Goal: Task Accomplishment & Management: Manage account settings

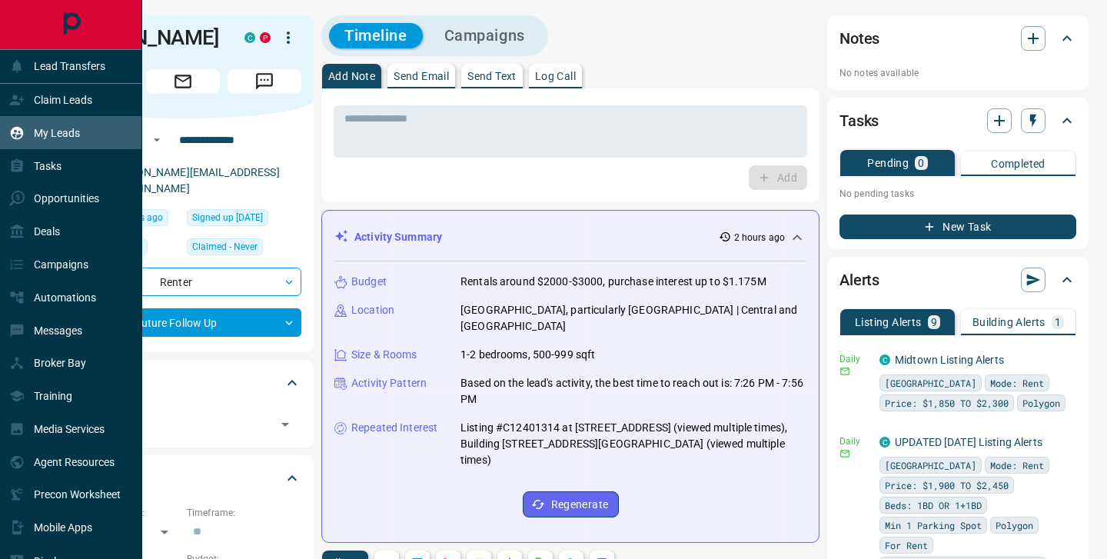
click at [52, 132] on p "My Leads" at bounding box center [57, 133] width 46 height 12
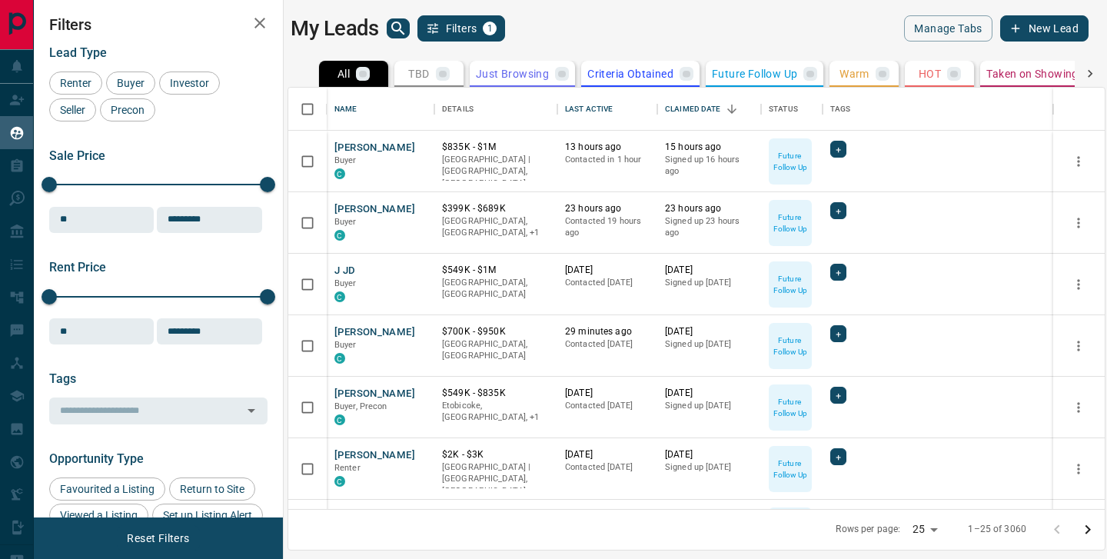
click at [399, 35] on icon "search button" at bounding box center [398, 28] width 18 height 18
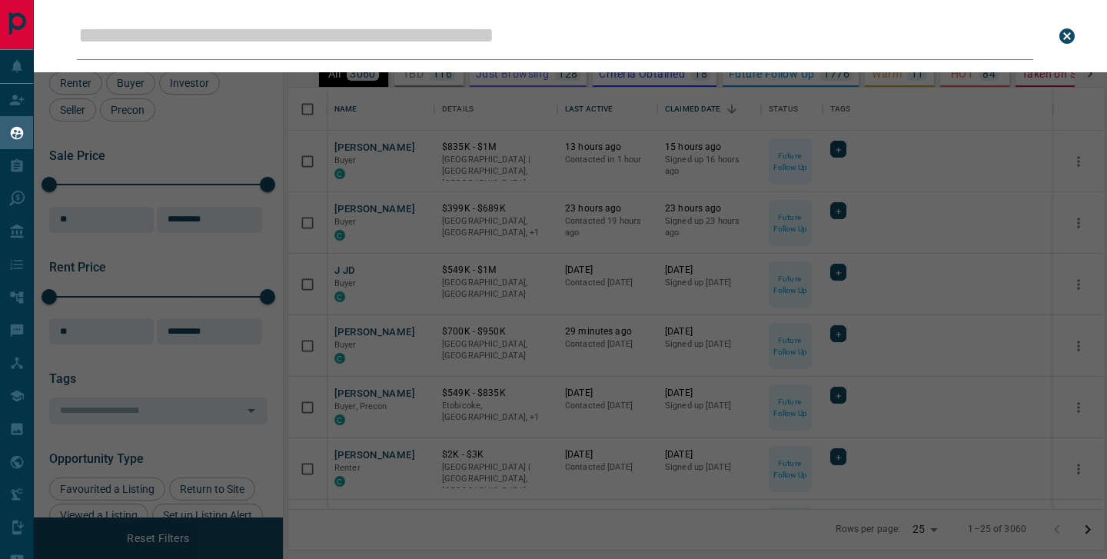
scroll to position [421, 816]
type input "**********"
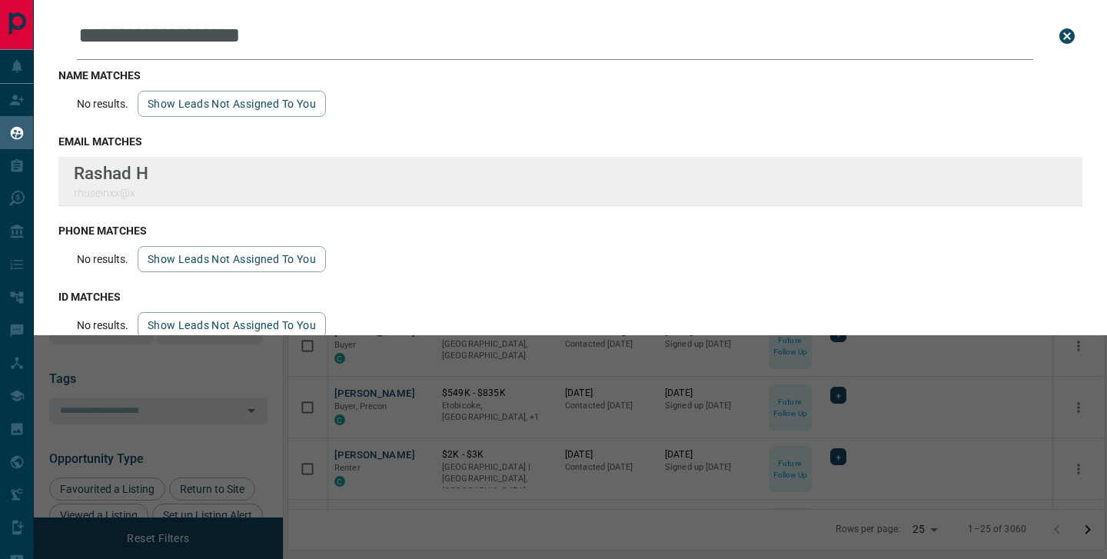
click at [0, 0] on div "**********" at bounding box center [553, 270] width 1107 height 540
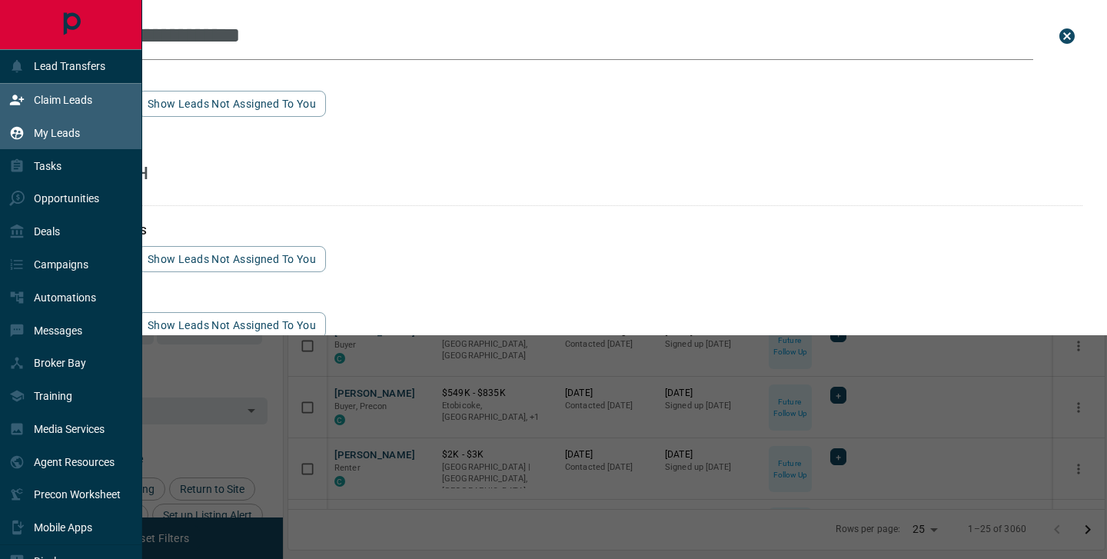
click at [38, 98] on p "Claim Leads" at bounding box center [63, 100] width 58 height 12
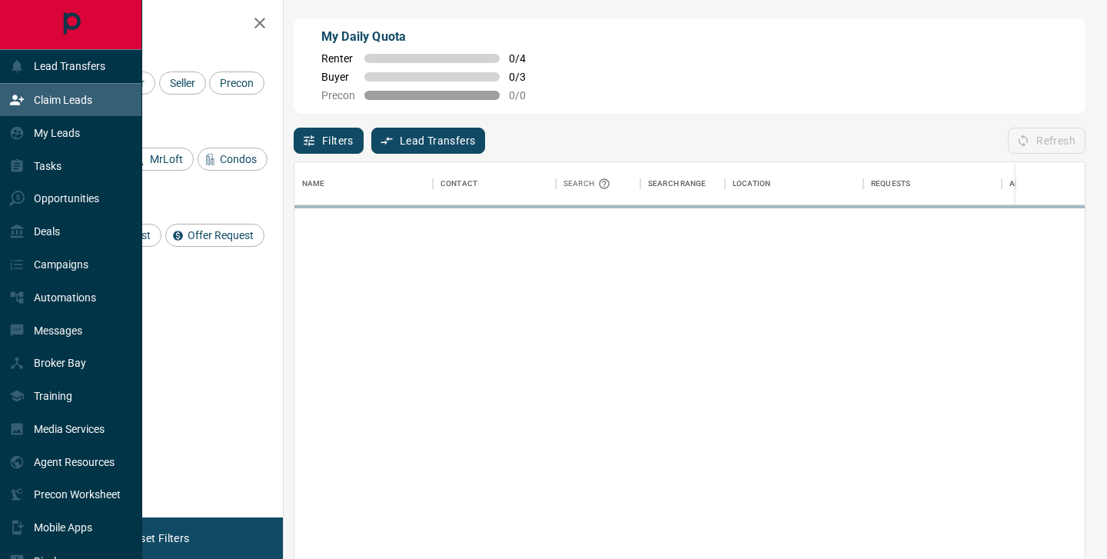
scroll to position [422, 790]
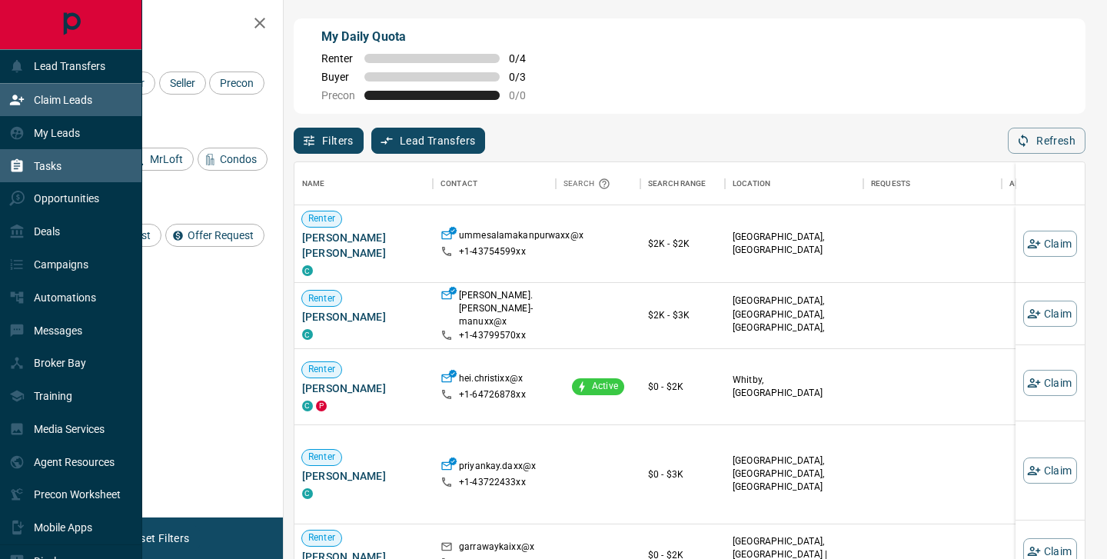
click at [40, 160] on p "Tasks" at bounding box center [48, 166] width 28 height 12
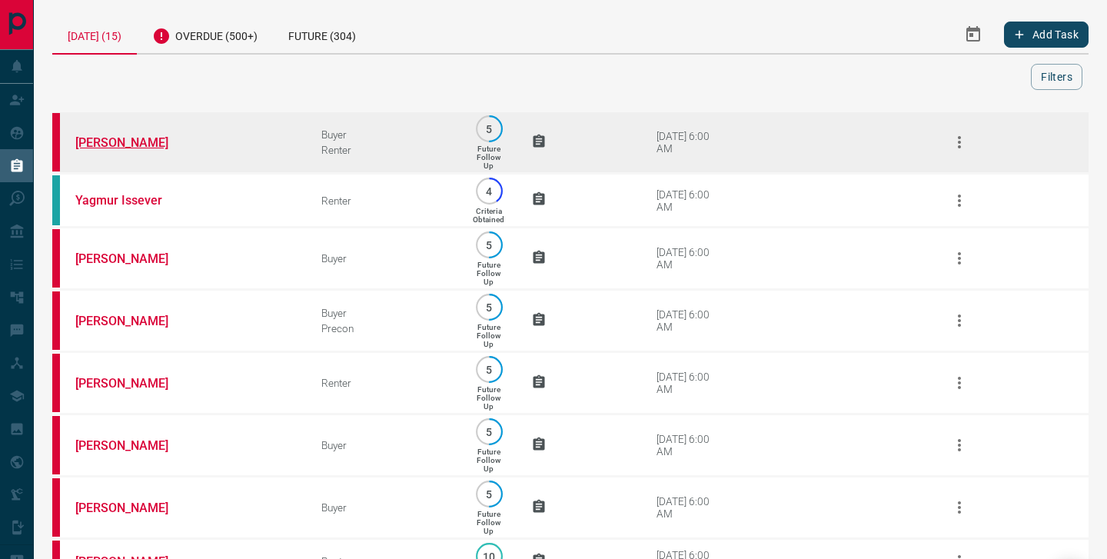
click at [122, 147] on link "[PERSON_NAME]" at bounding box center [132, 142] width 115 height 15
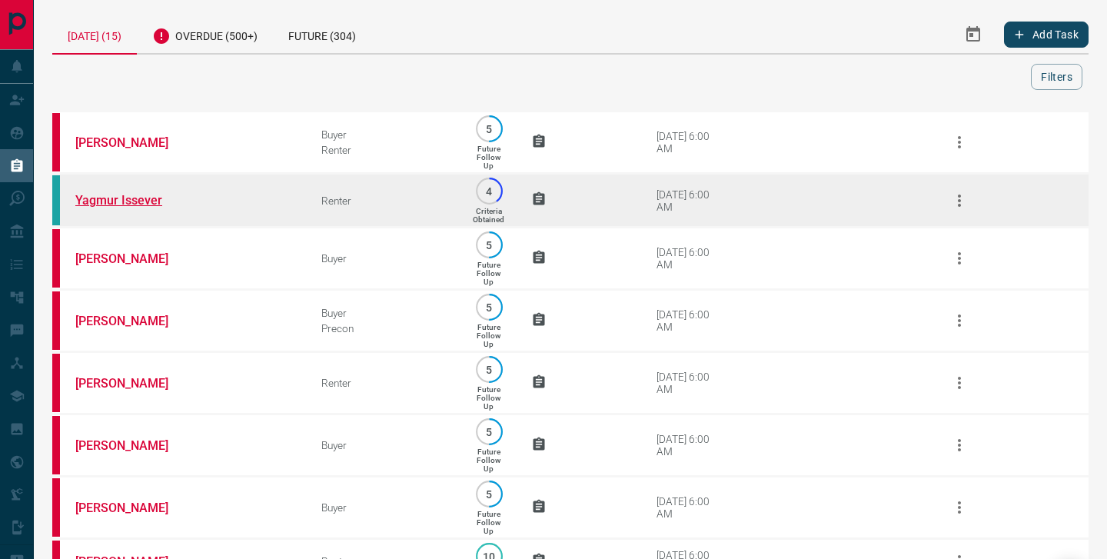
click at [111, 198] on link "Yagmur Issever" at bounding box center [132, 200] width 115 height 15
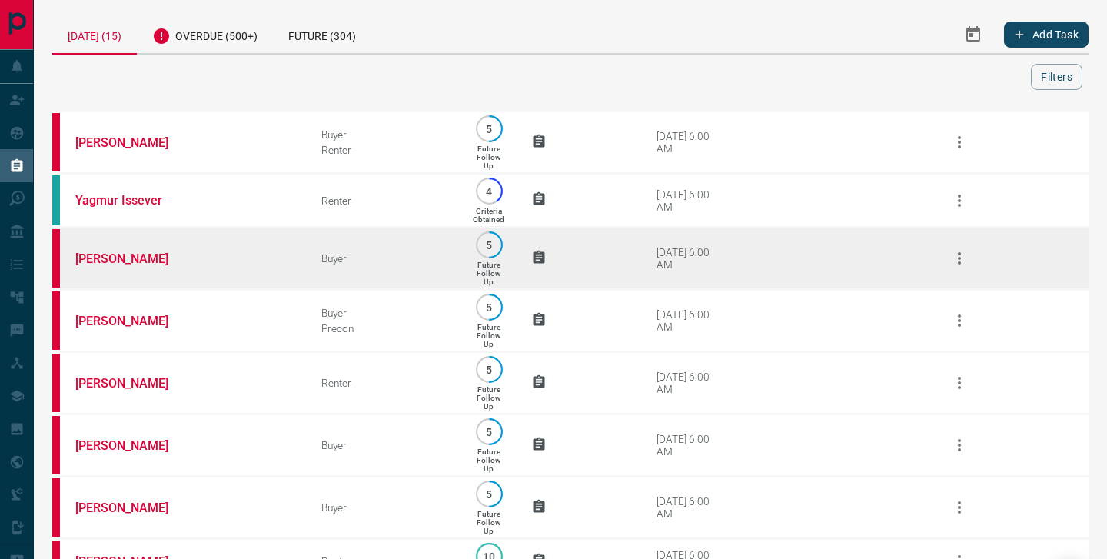
scroll to position [76, 0]
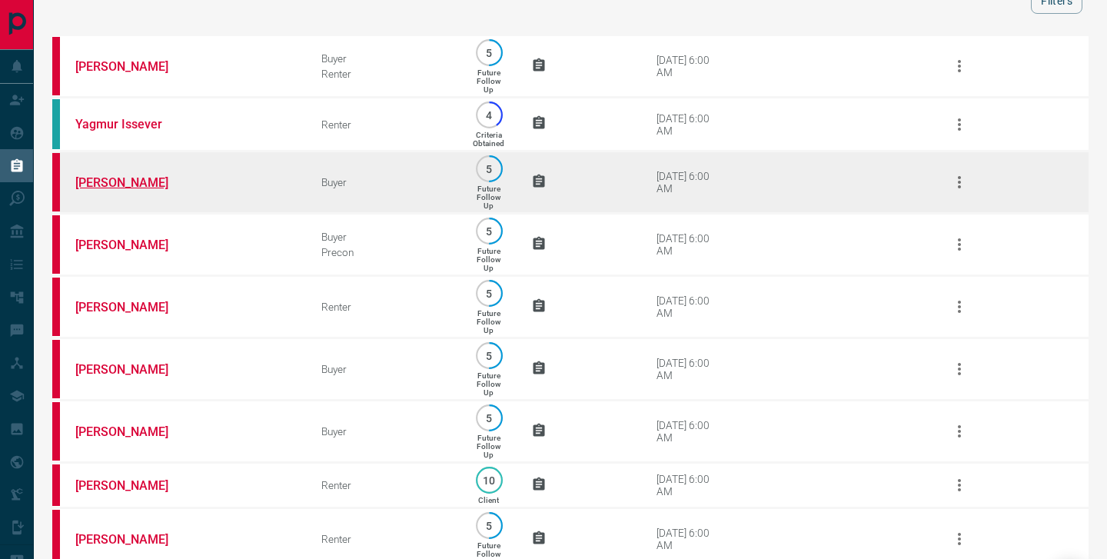
click at [112, 189] on link "[PERSON_NAME]" at bounding box center [132, 182] width 115 height 15
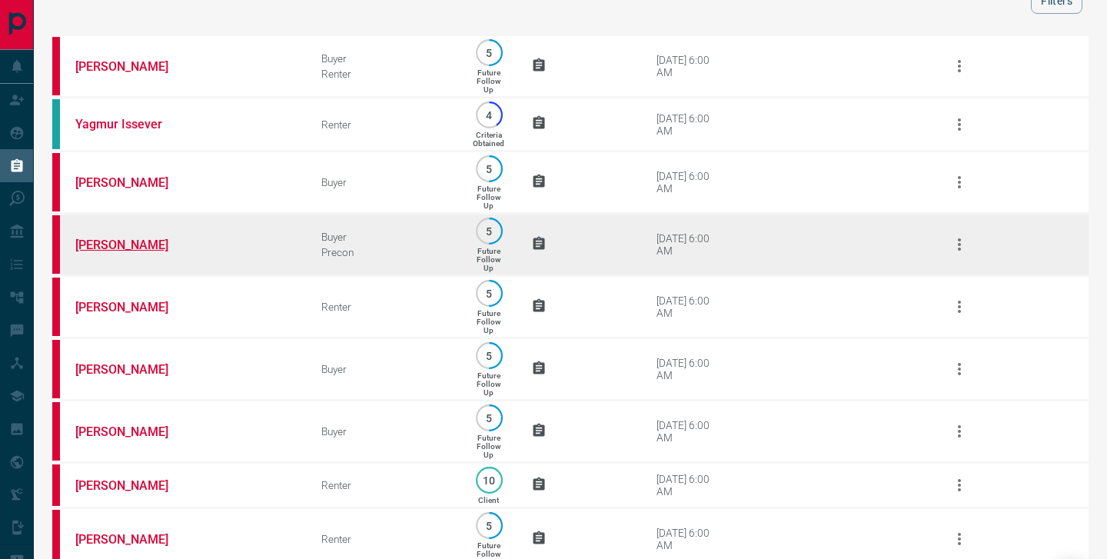
click at [90, 252] on link "[PERSON_NAME]" at bounding box center [132, 245] width 115 height 15
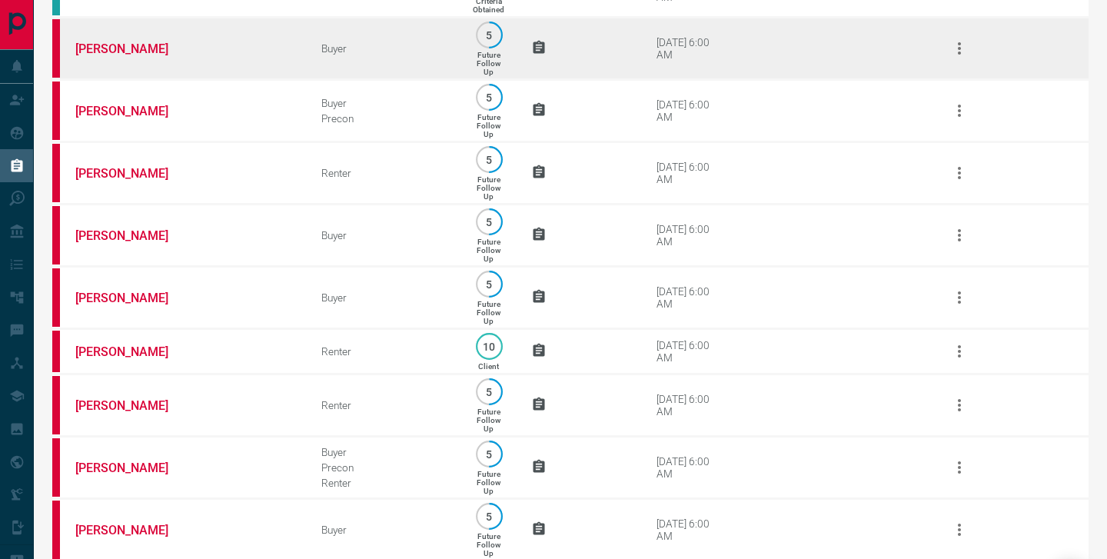
scroll to position [211, 0]
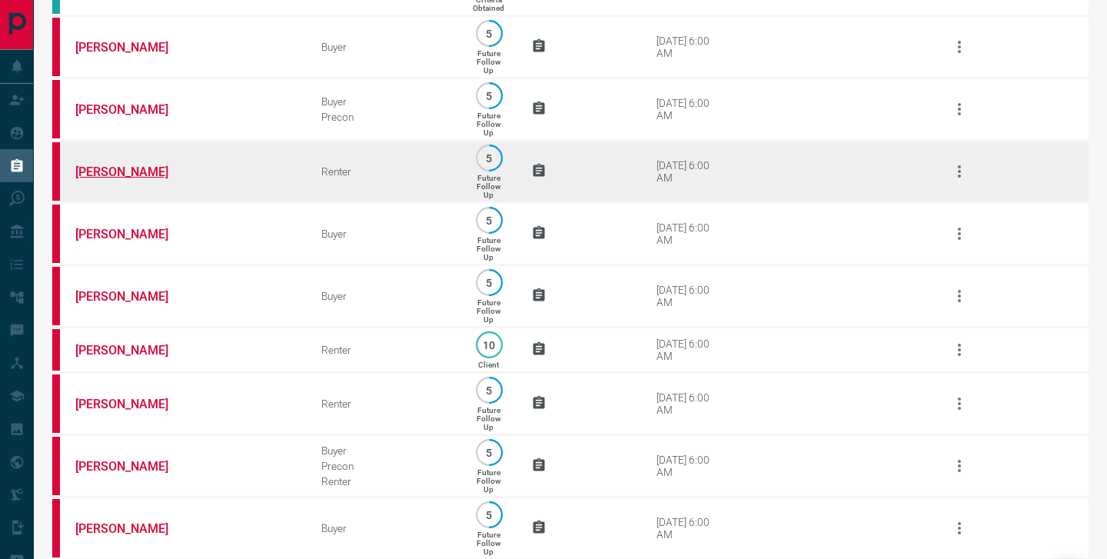
click at [88, 179] on link "[PERSON_NAME]" at bounding box center [132, 172] width 115 height 15
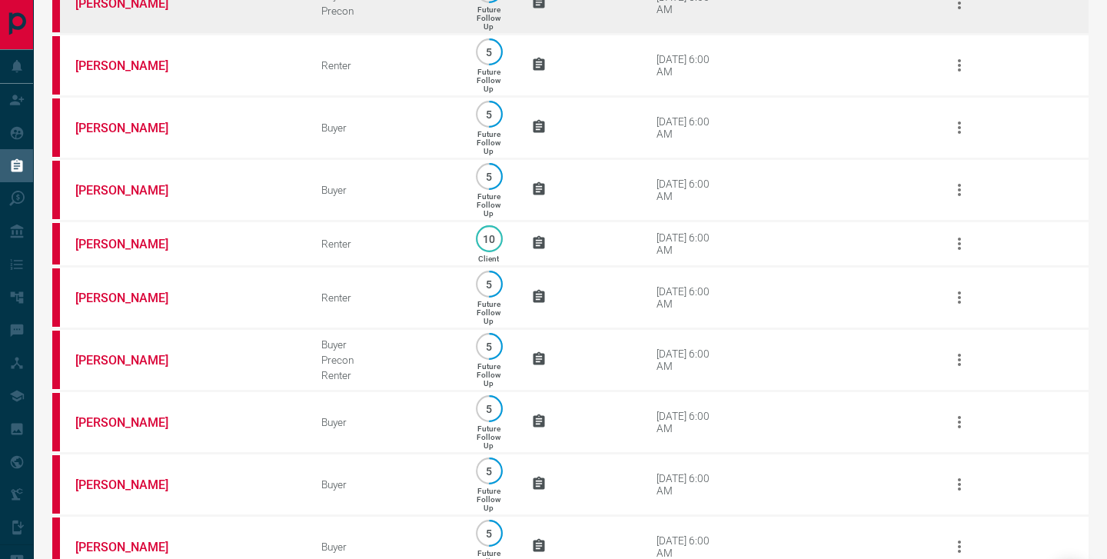
scroll to position [320, 0]
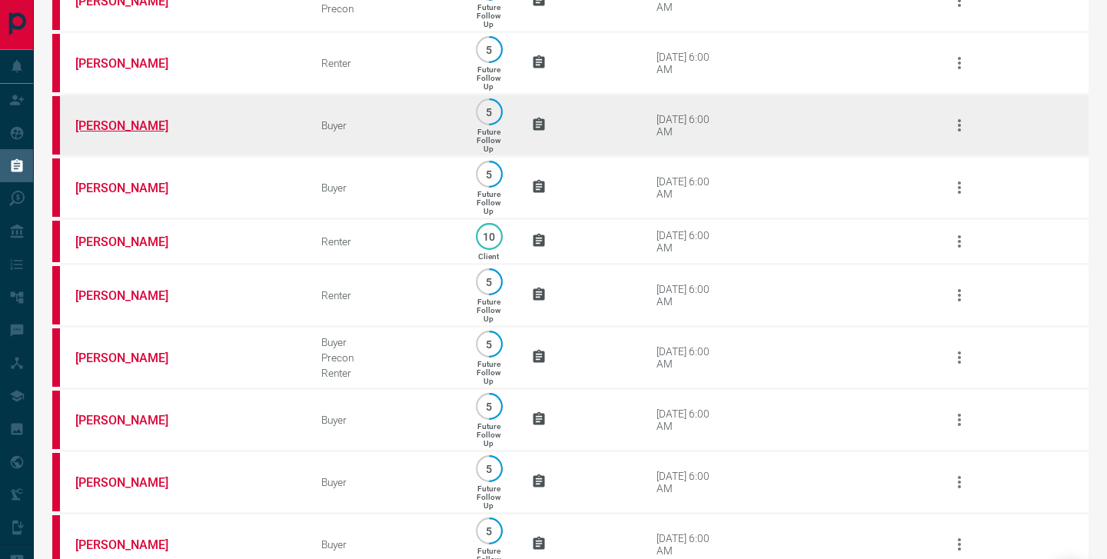
click at [142, 133] on link "[PERSON_NAME]" at bounding box center [132, 125] width 115 height 15
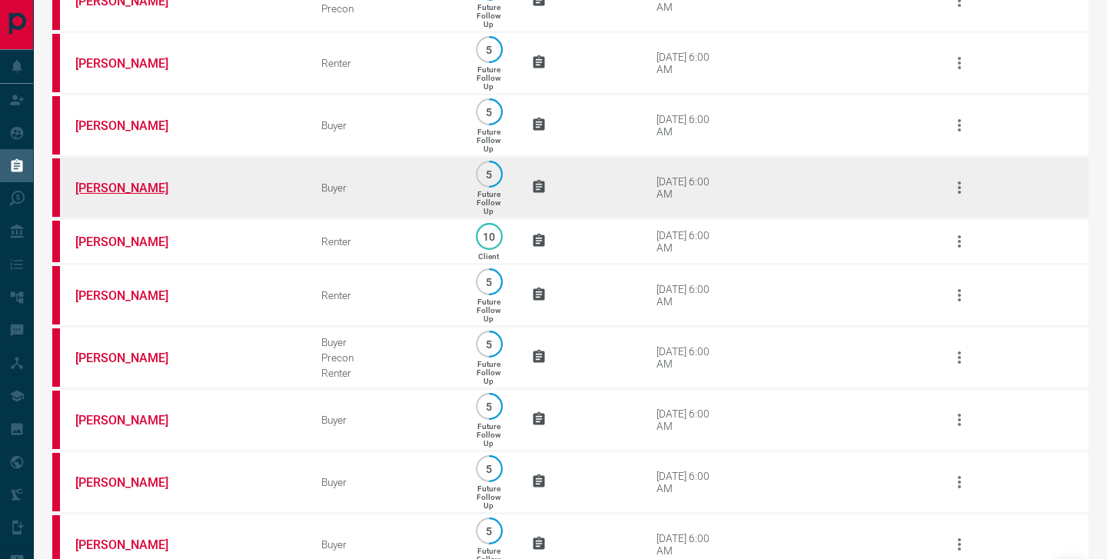
click at [115, 195] on link "[PERSON_NAME]" at bounding box center [132, 188] width 115 height 15
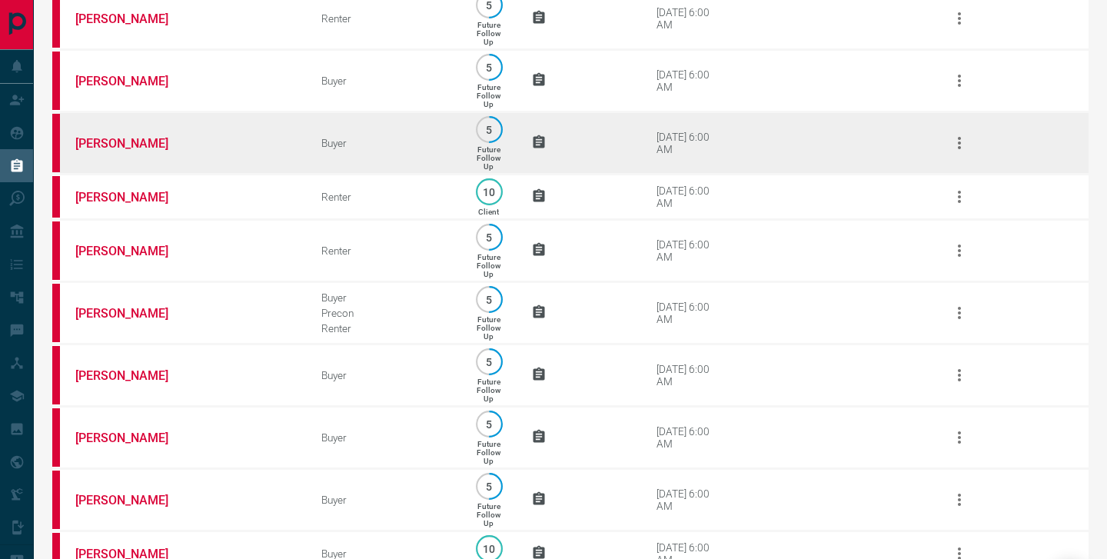
scroll to position [355, 0]
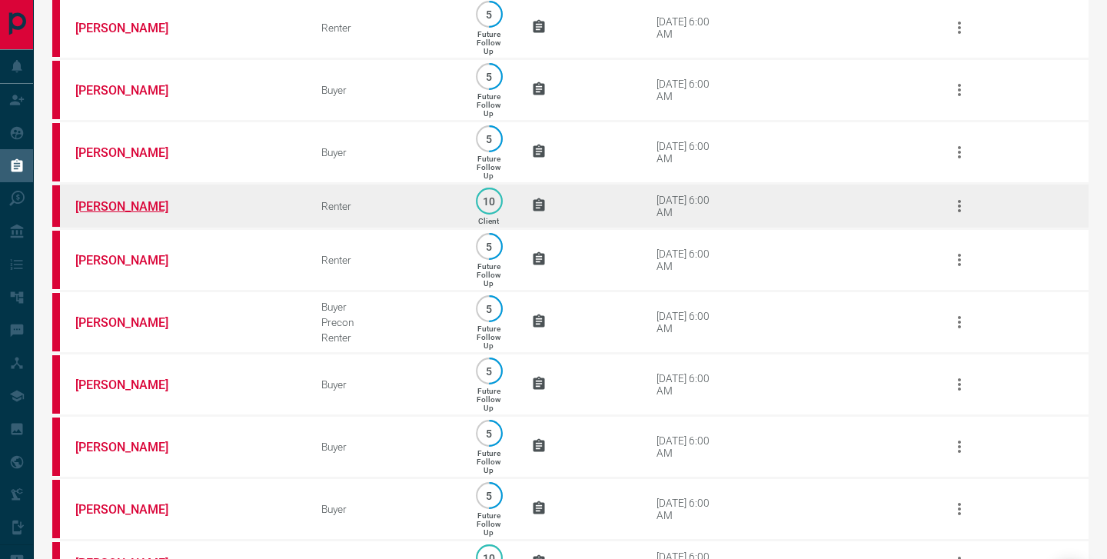
click at [104, 214] on link "[PERSON_NAME]" at bounding box center [132, 206] width 115 height 15
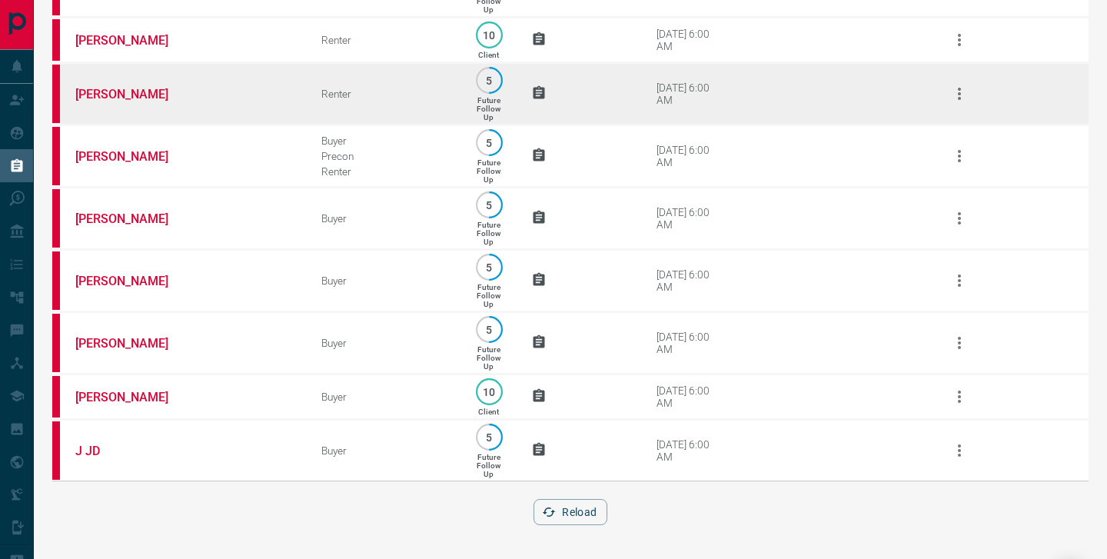
scroll to position [549, 0]
click at [114, 87] on link "[PERSON_NAME]" at bounding box center [132, 94] width 115 height 15
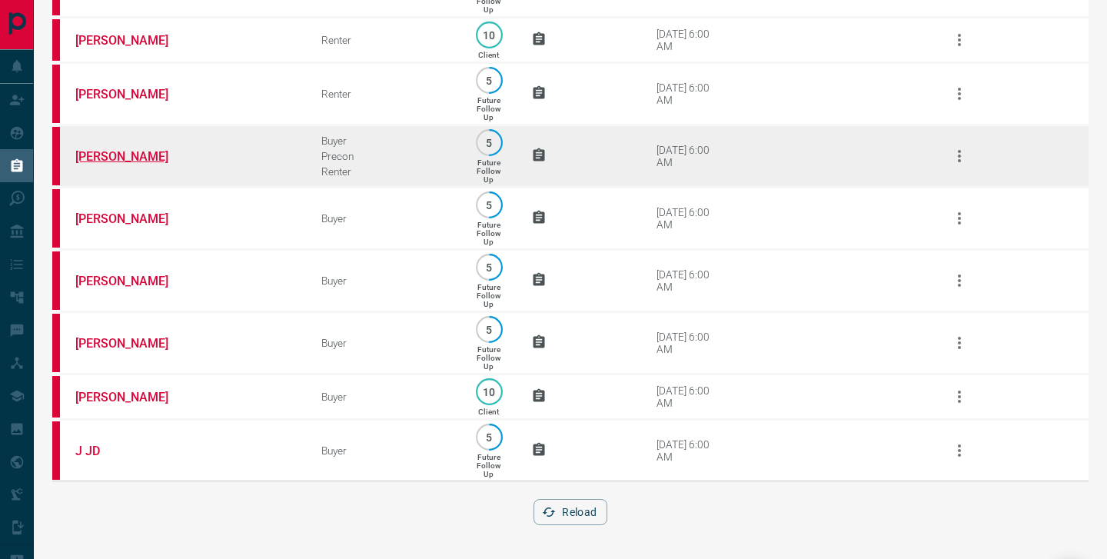
scroll to position [552, 0]
click at [98, 149] on link "[PERSON_NAME]" at bounding box center [132, 156] width 115 height 15
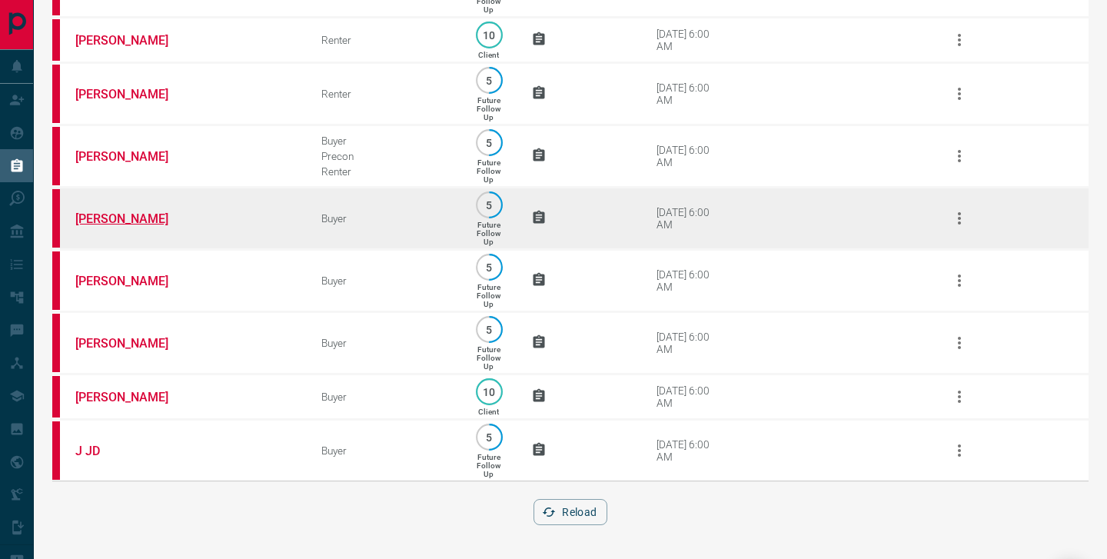
click at [114, 211] on link "[PERSON_NAME]" at bounding box center [132, 218] width 115 height 15
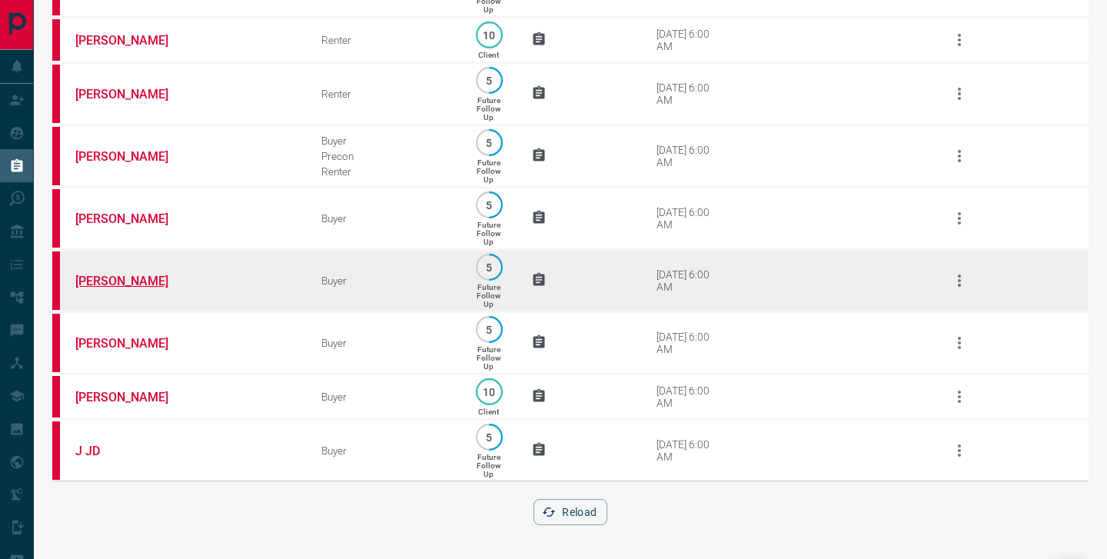
click at [116, 275] on link "[PERSON_NAME]" at bounding box center [132, 281] width 115 height 15
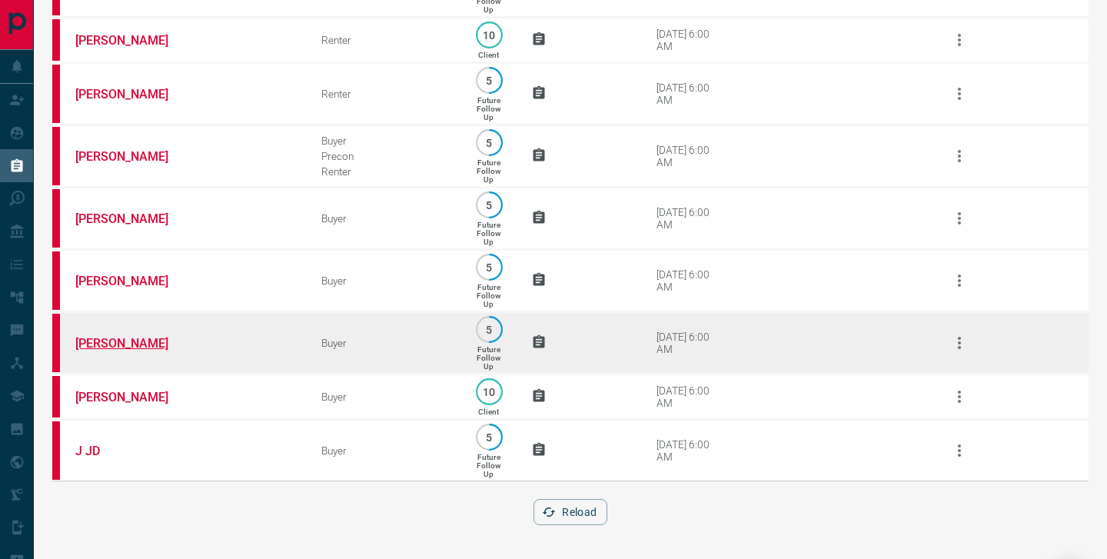
click at [107, 338] on link "[PERSON_NAME]" at bounding box center [132, 343] width 115 height 15
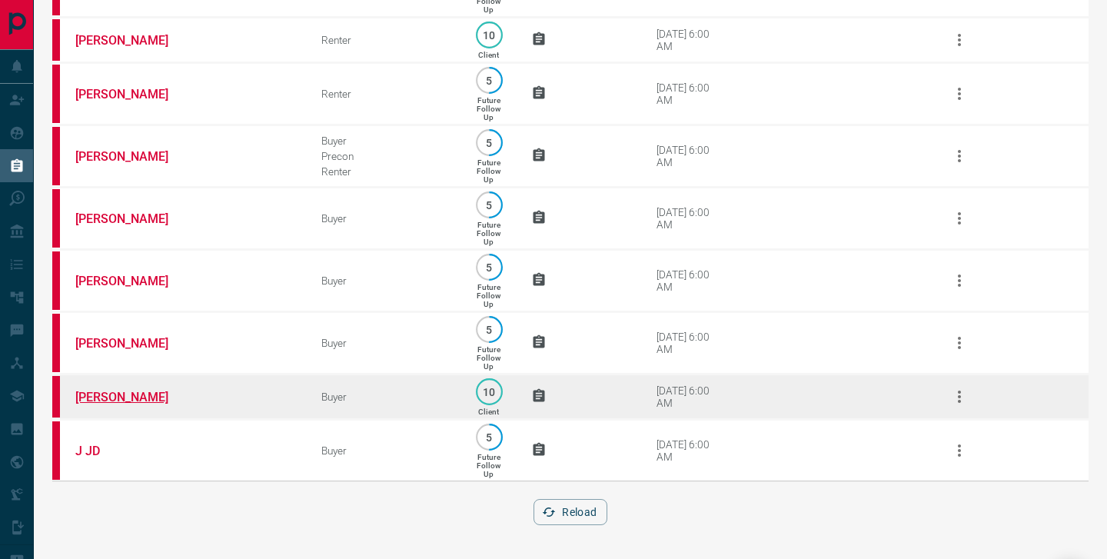
click at [111, 398] on link "[PERSON_NAME]" at bounding box center [132, 397] width 115 height 15
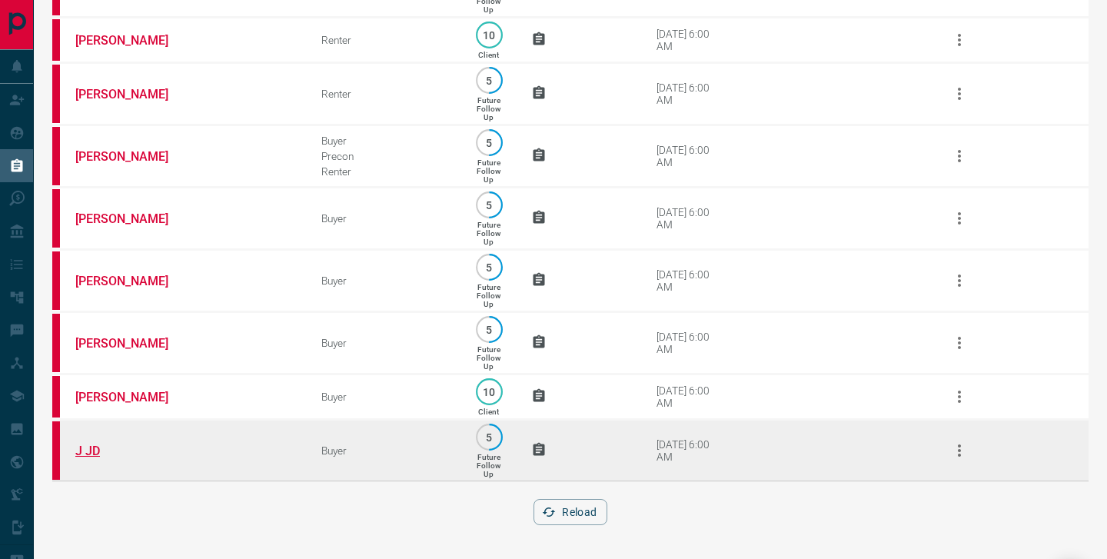
click at [94, 448] on link "J JD" at bounding box center [132, 451] width 115 height 15
click at [95, 447] on link "J JD" at bounding box center [132, 451] width 115 height 15
